Goal: Information Seeking & Learning: Learn about a topic

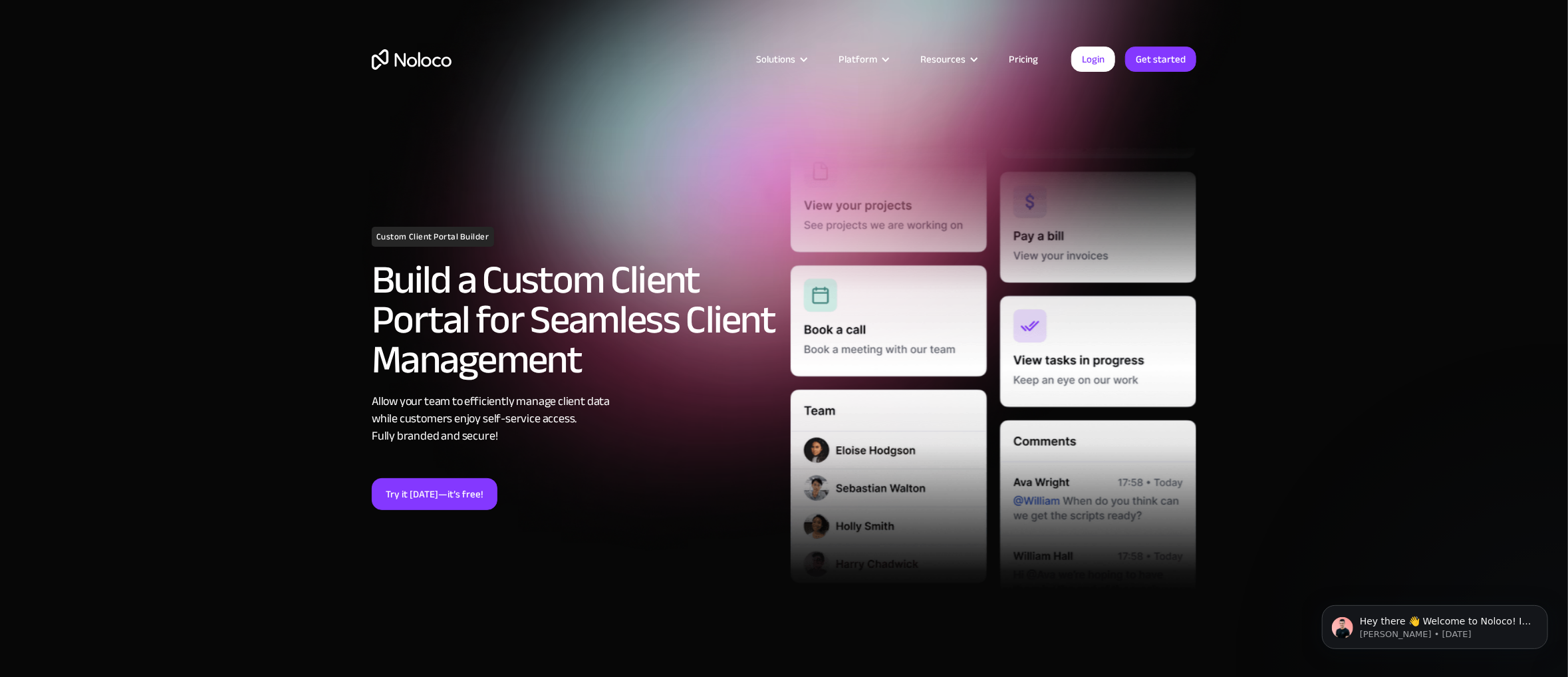
click at [395, 70] on div "Solutions Use Cases Business Types Project Management Keep track of customers, …" at bounding box center [784, 72] width 851 height 79
click at [401, 52] on img "home" at bounding box center [411, 59] width 80 height 20
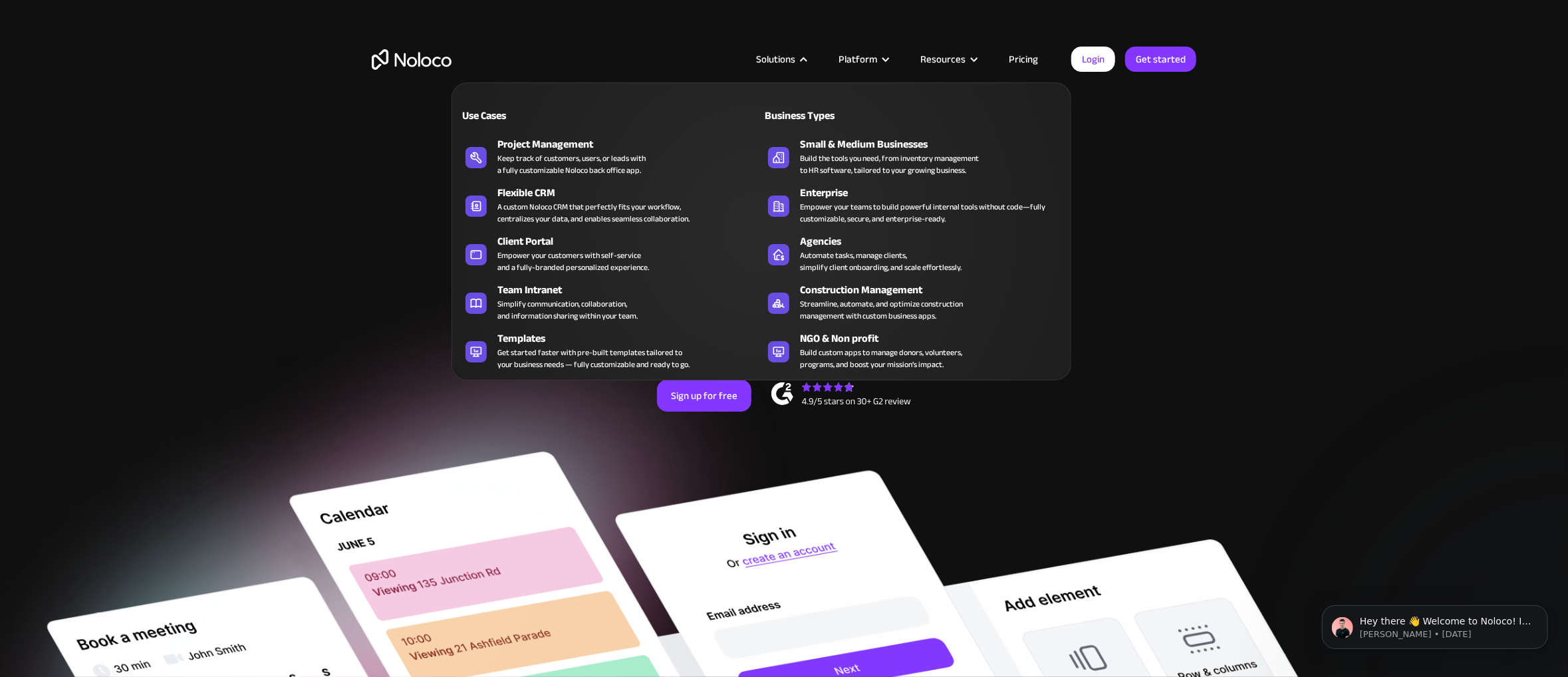
drag, startPoint x: 804, startPoint y: 59, endPoint x: 790, endPoint y: 53, distance: 15.2
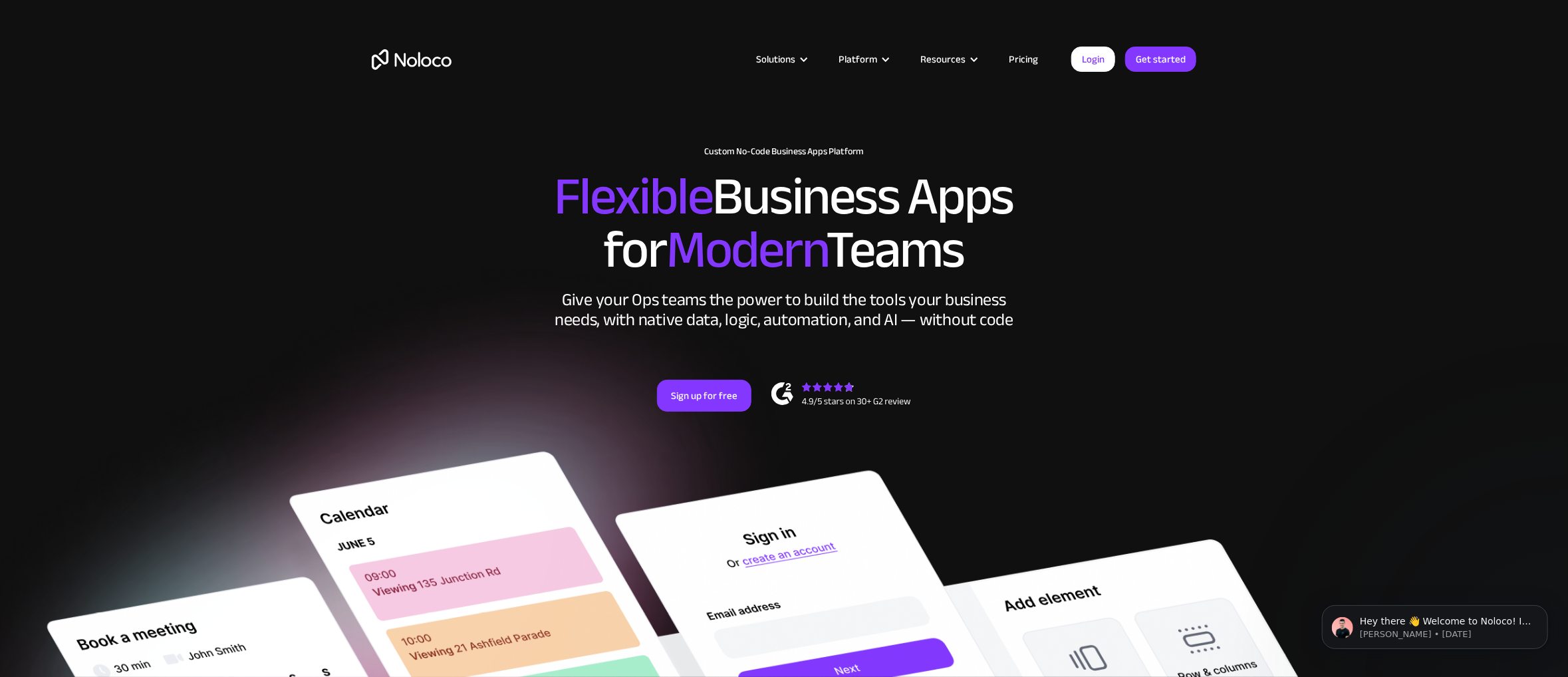
drag, startPoint x: 790, startPoint y: 53, endPoint x: 773, endPoint y: 56, distance: 17.3
click at [773, 56] on div "Solutions" at bounding box center [776, 59] width 39 height 17
click at [1023, 61] on link "Pricing" at bounding box center [1024, 59] width 63 height 17
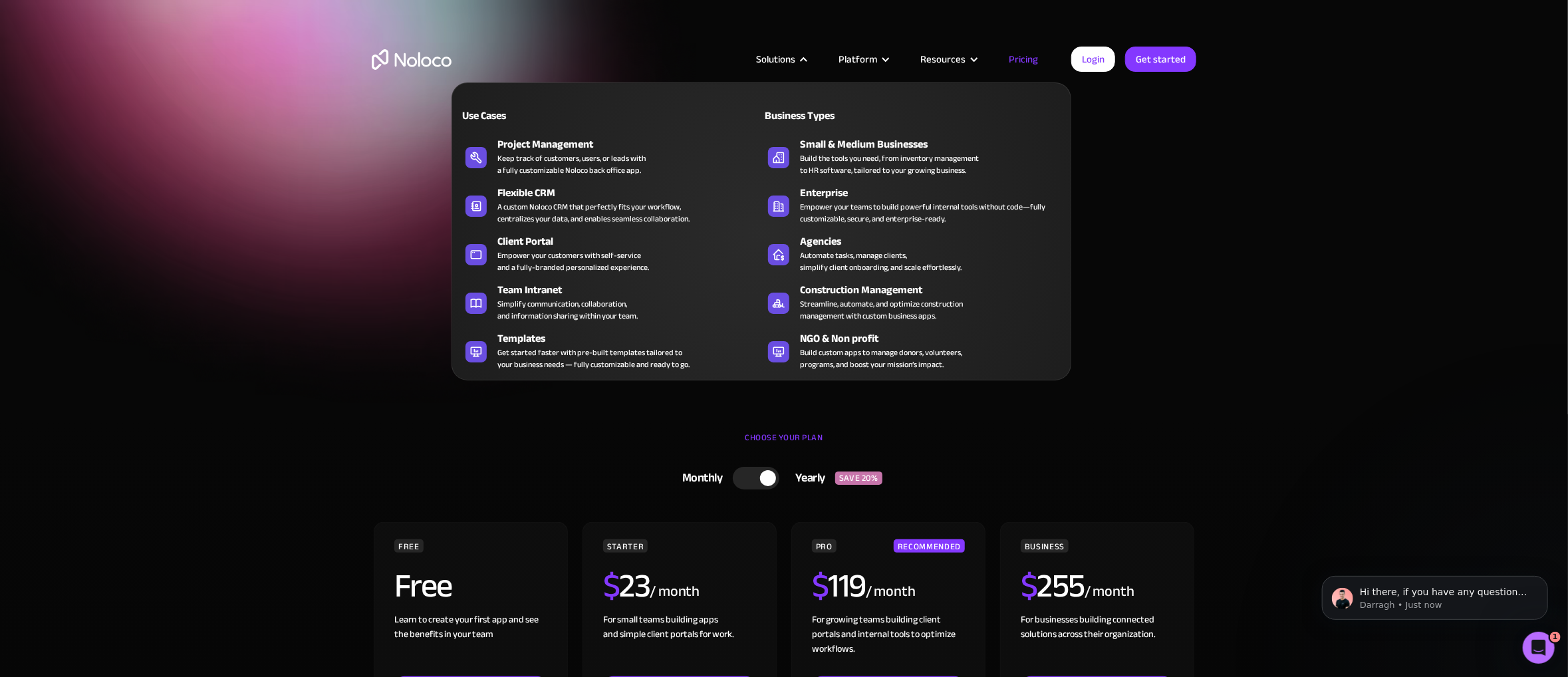
click at [798, 64] on nav "Use Cases Business Types Project Management Keep track of customers, users, or …" at bounding box center [762, 221] width 620 height 316
click at [562, 264] on div "Empower your customers with self-service and a fully-branded personalized exper…" at bounding box center [573, 261] width 152 height 24
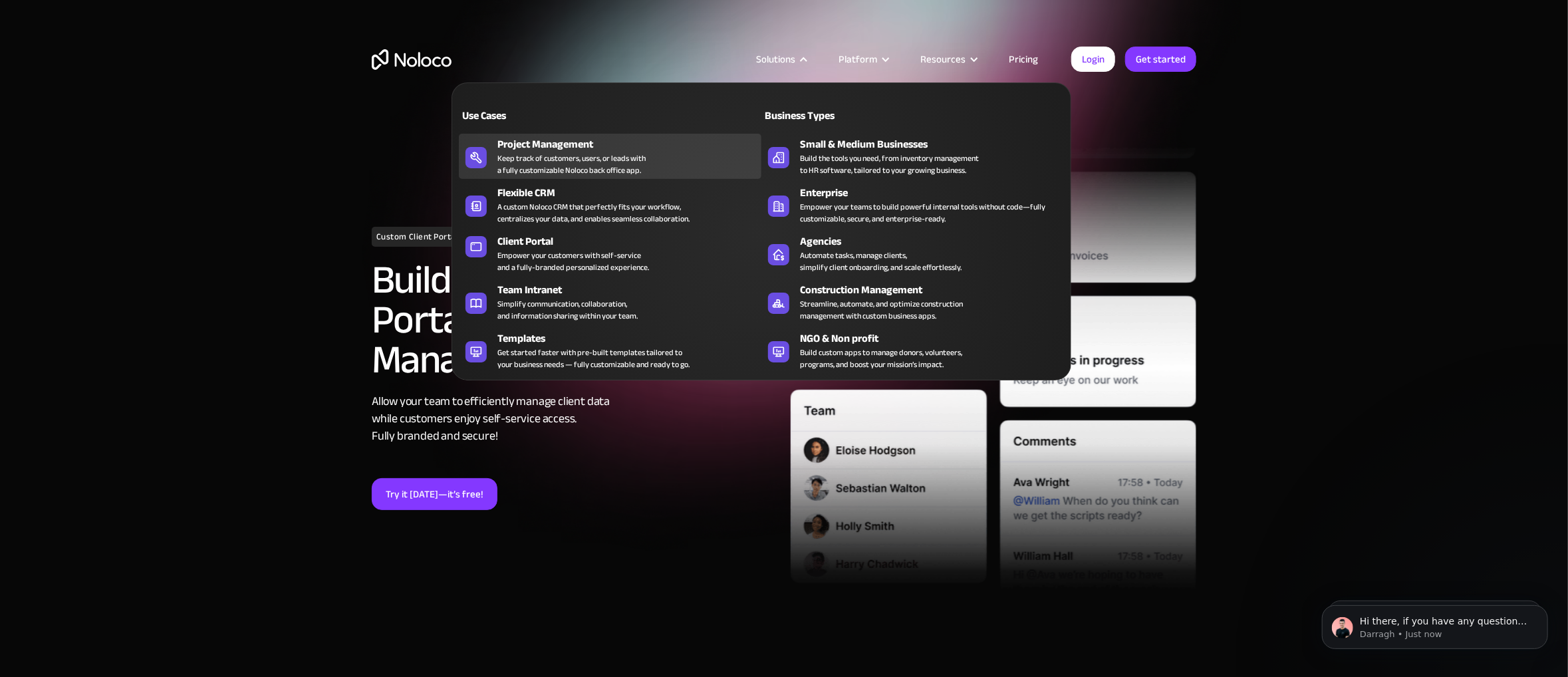
drag, startPoint x: 808, startPoint y: 57, endPoint x: 759, endPoint y: 161, distance: 115.0
click at [759, 68] on div "Solutions Use Cases Business Types Project Management Keep track of customers, …" at bounding box center [780, 59] width 82 height 17
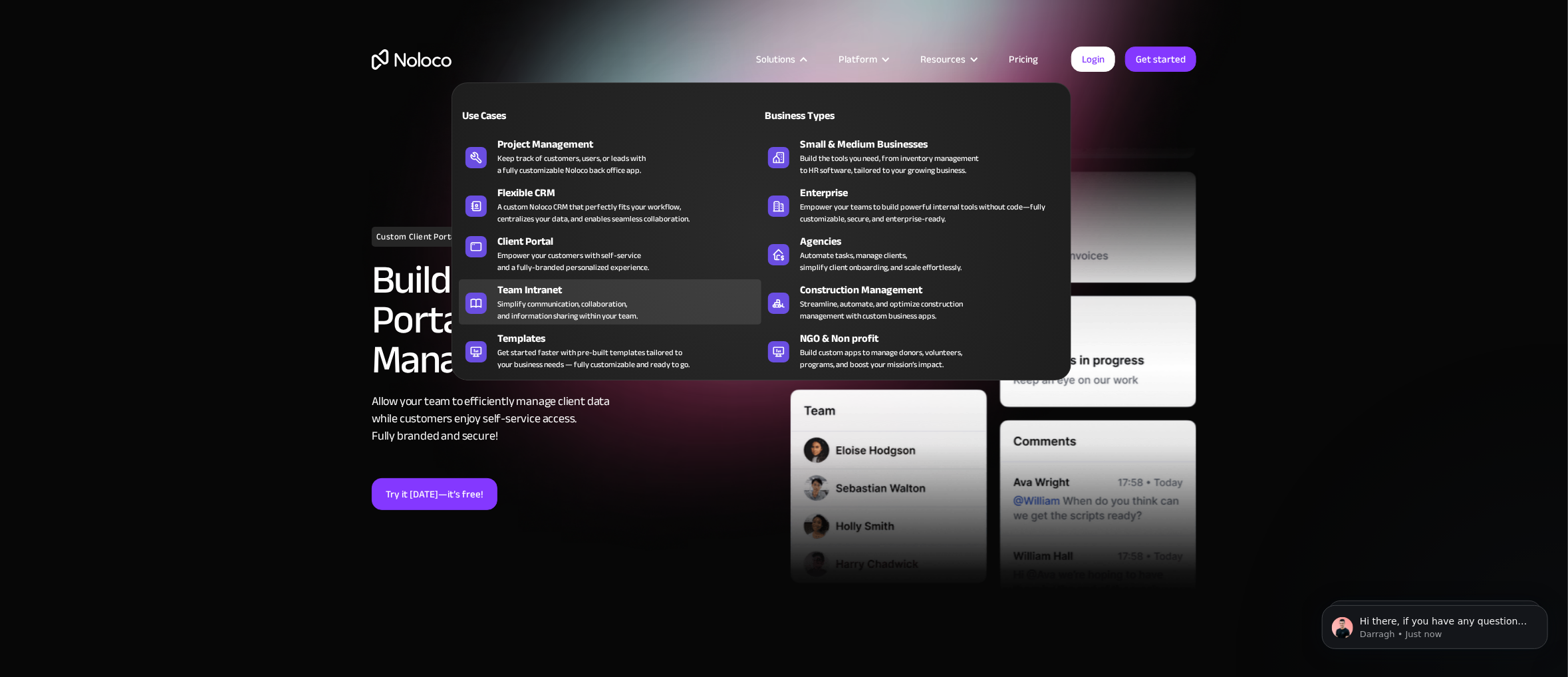
click at [575, 304] on div "Simplify communication, collaboration, and information sharing within your team." at bounding box center [567, 310] width 140 height 24
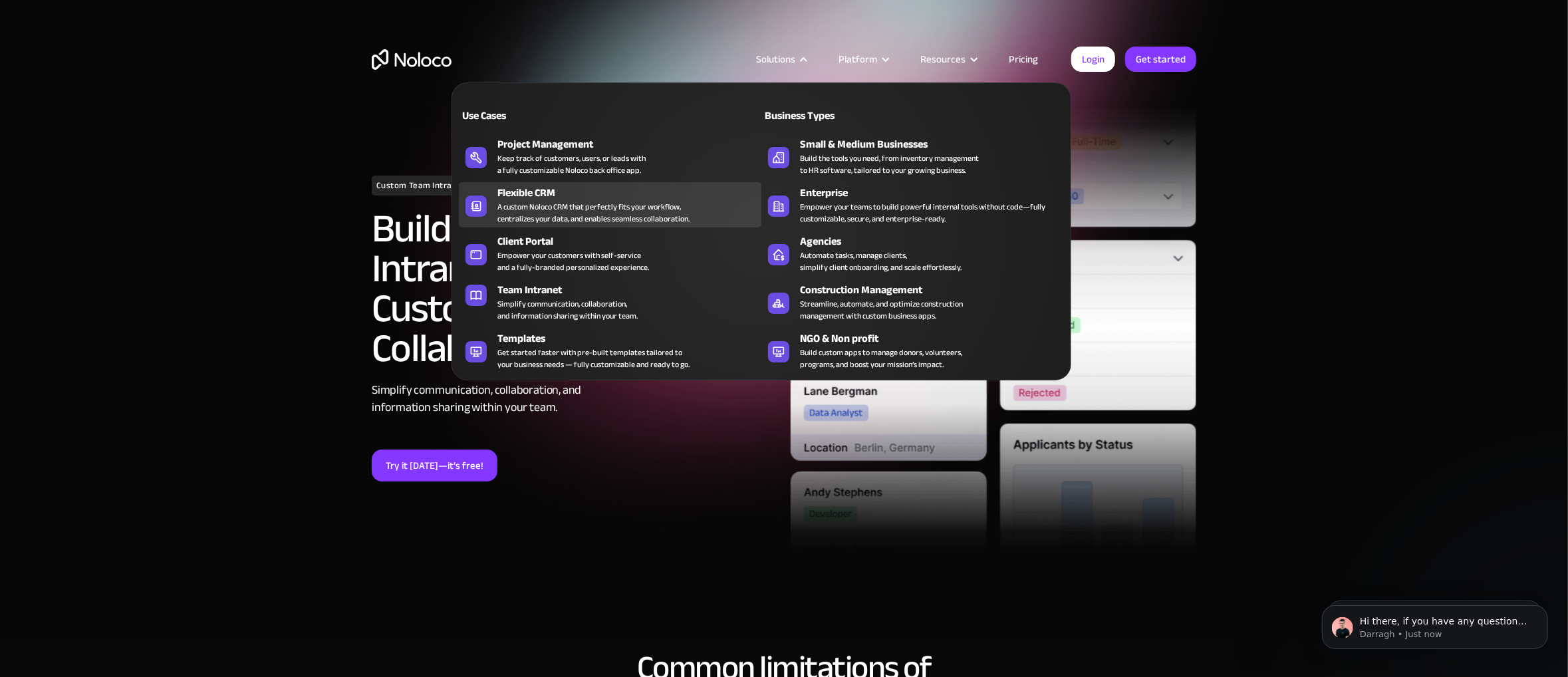
click at [617, 198] on div "Flexible CRM" at bounding box center [633, 193] width 270 height 16
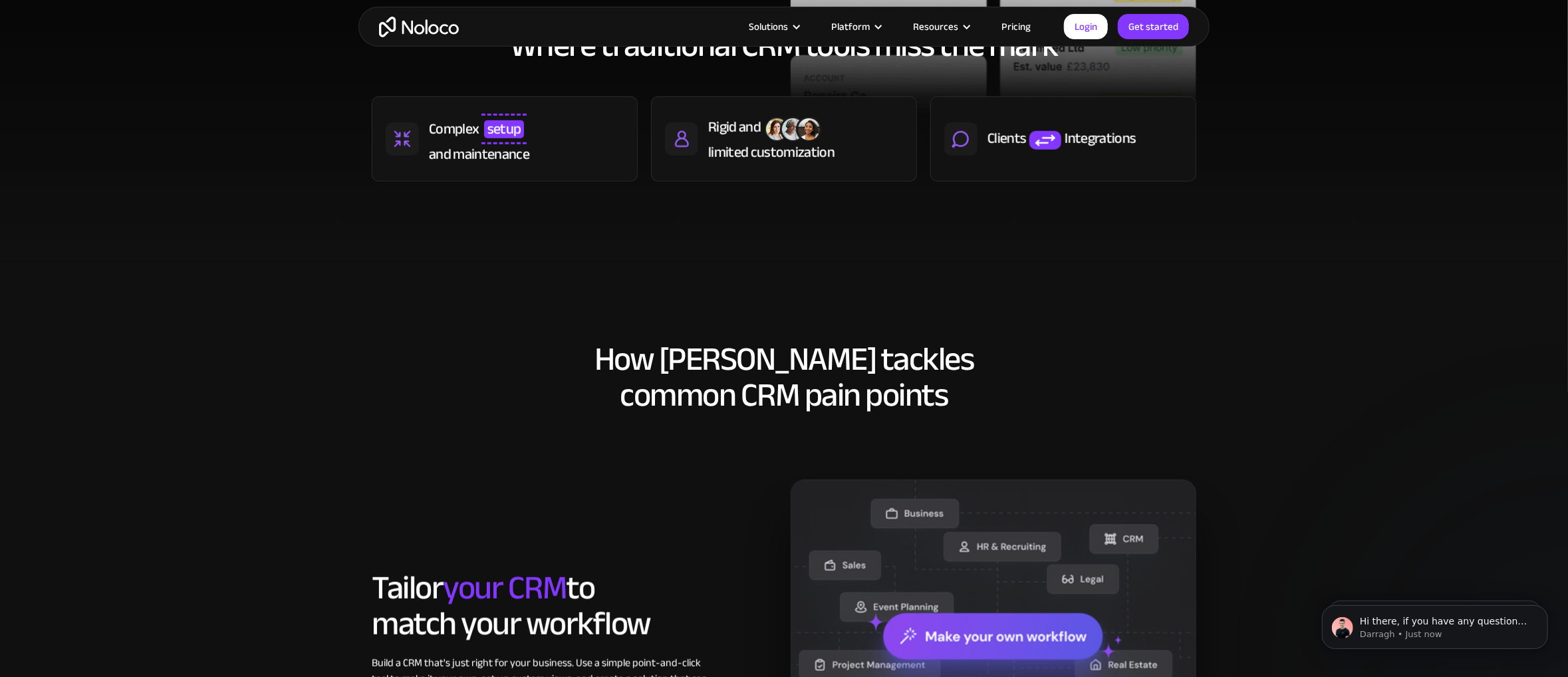
scroll to position [400, 0]
